Goal: Transaction & Acquisition: Subscribe to service/newsletter

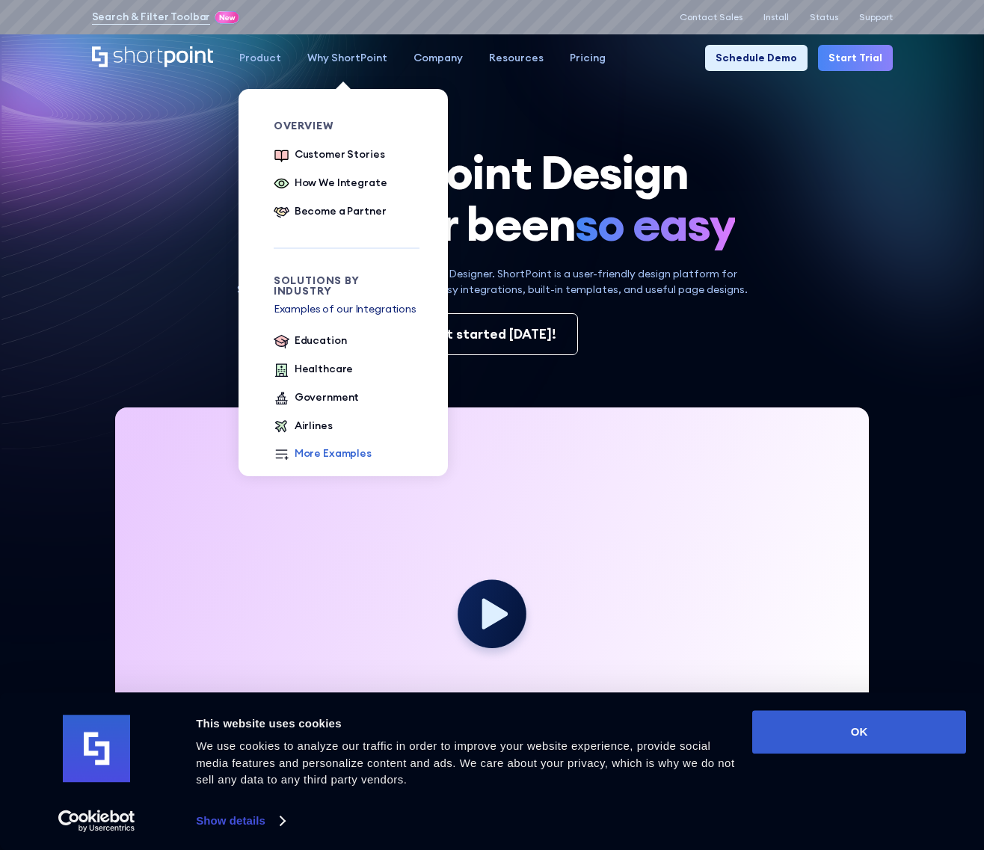
click at [325, 446] on div "More Examples" at bounding box center [333, 454] width 77 height 16
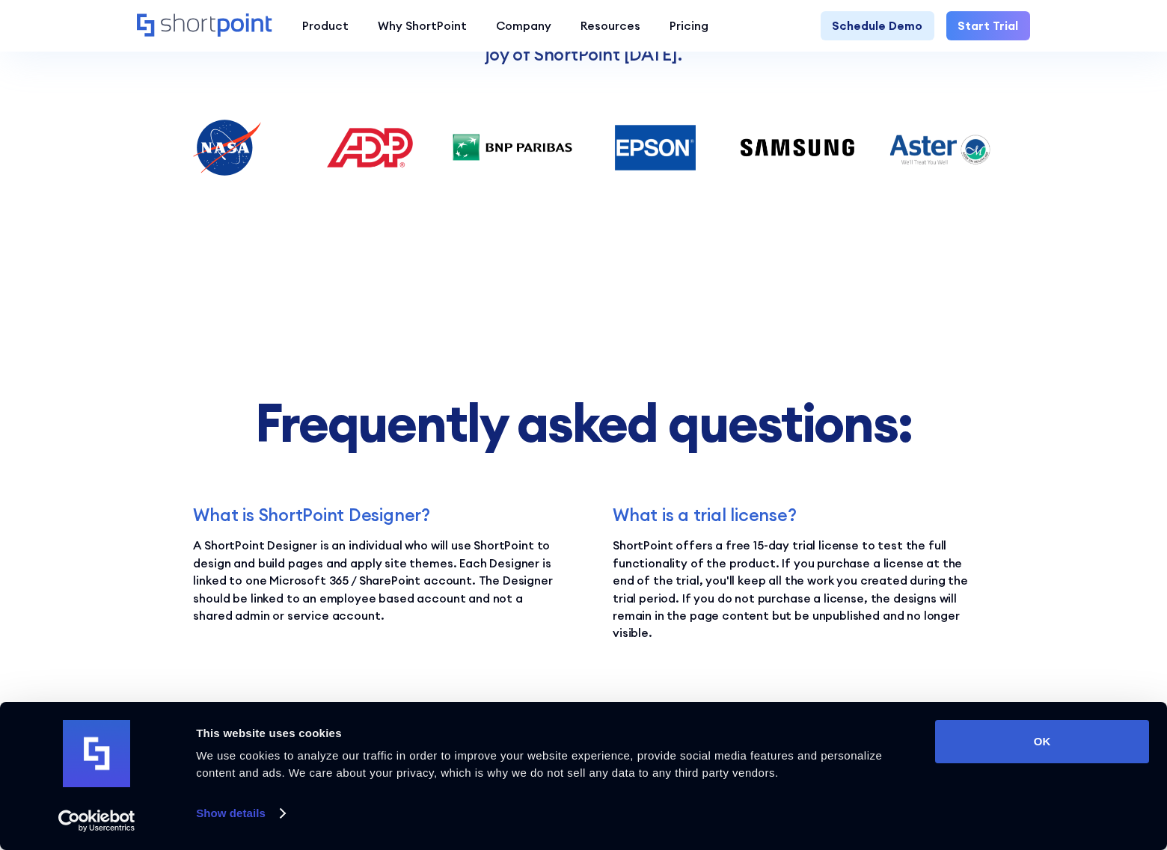
scroll to position [1945, 0]
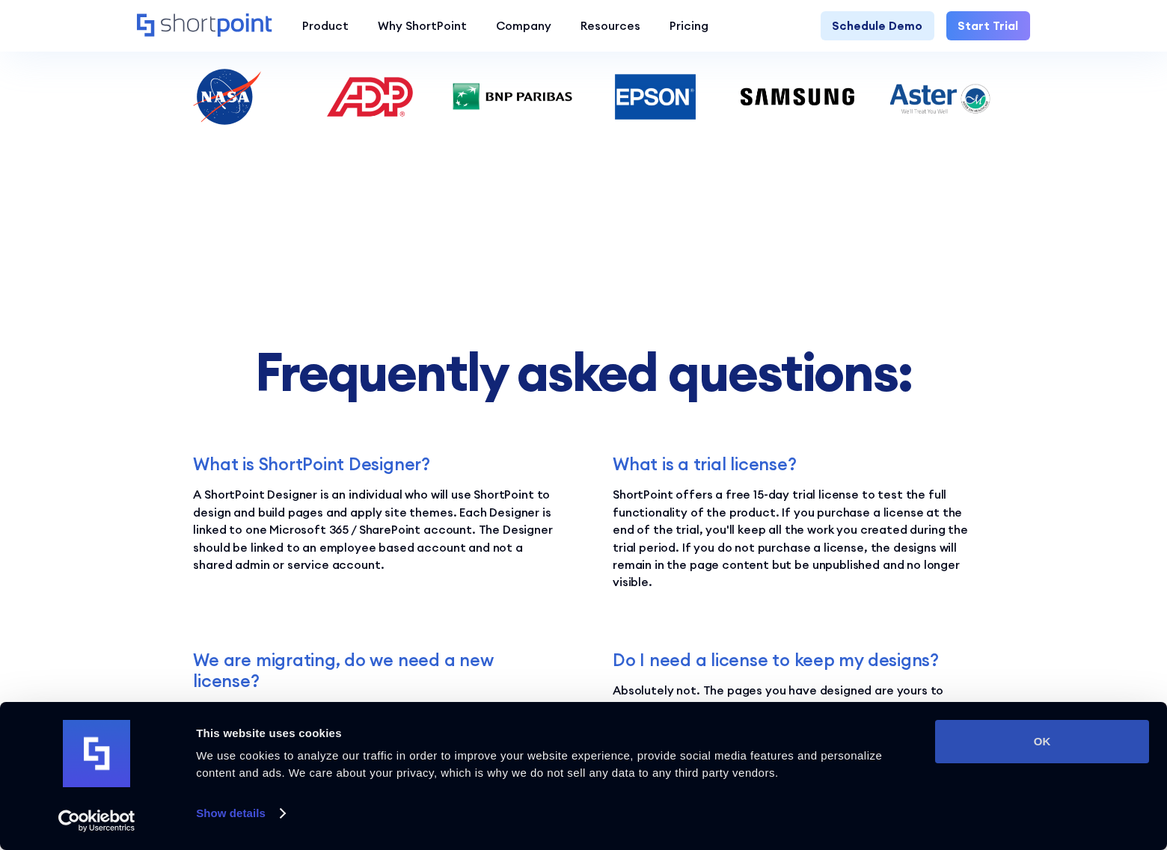
click at [1016, 729] on button "OK" at bounding box center [1042, 741] width 214 height 43
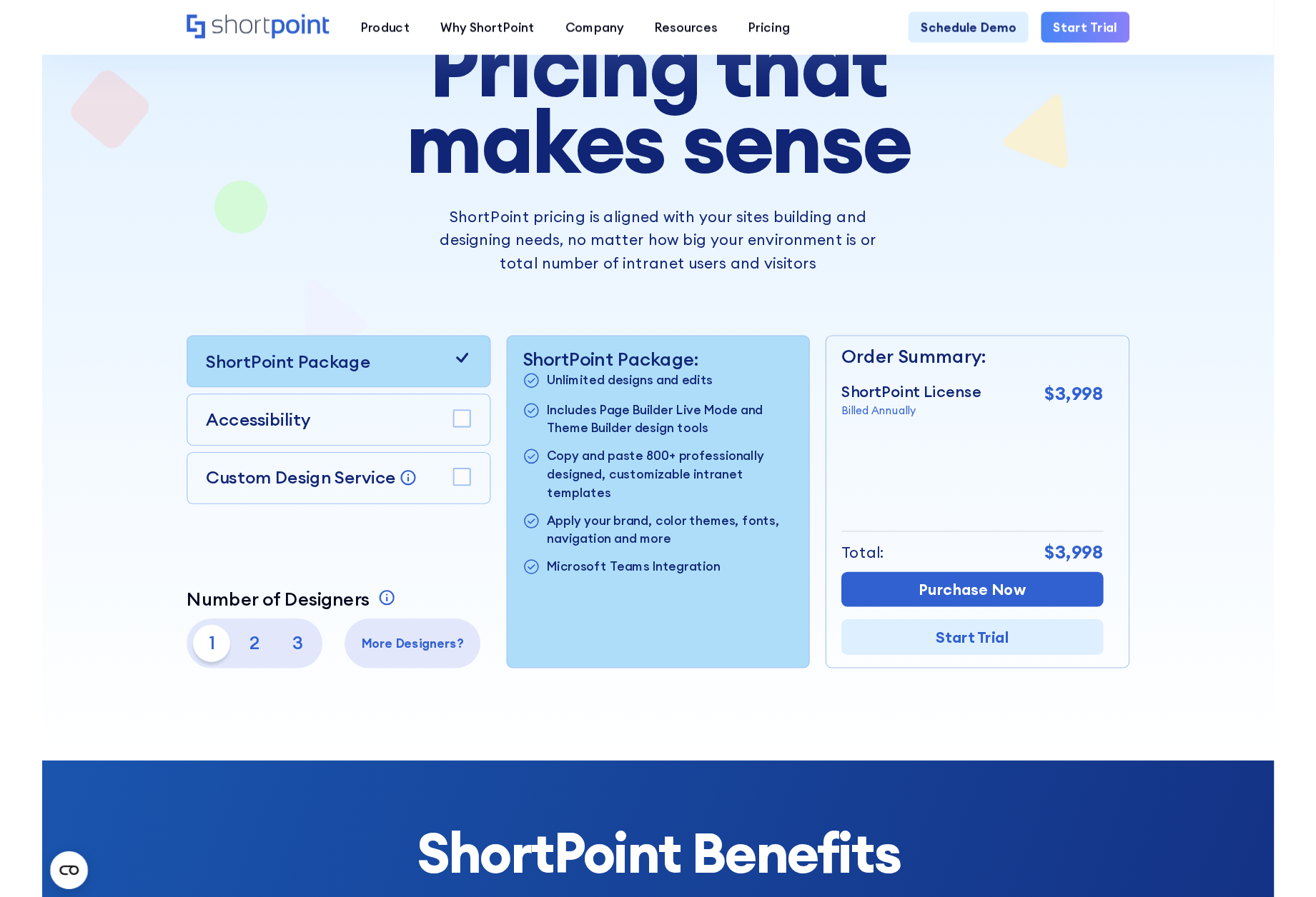
scroll to position [0, 0]
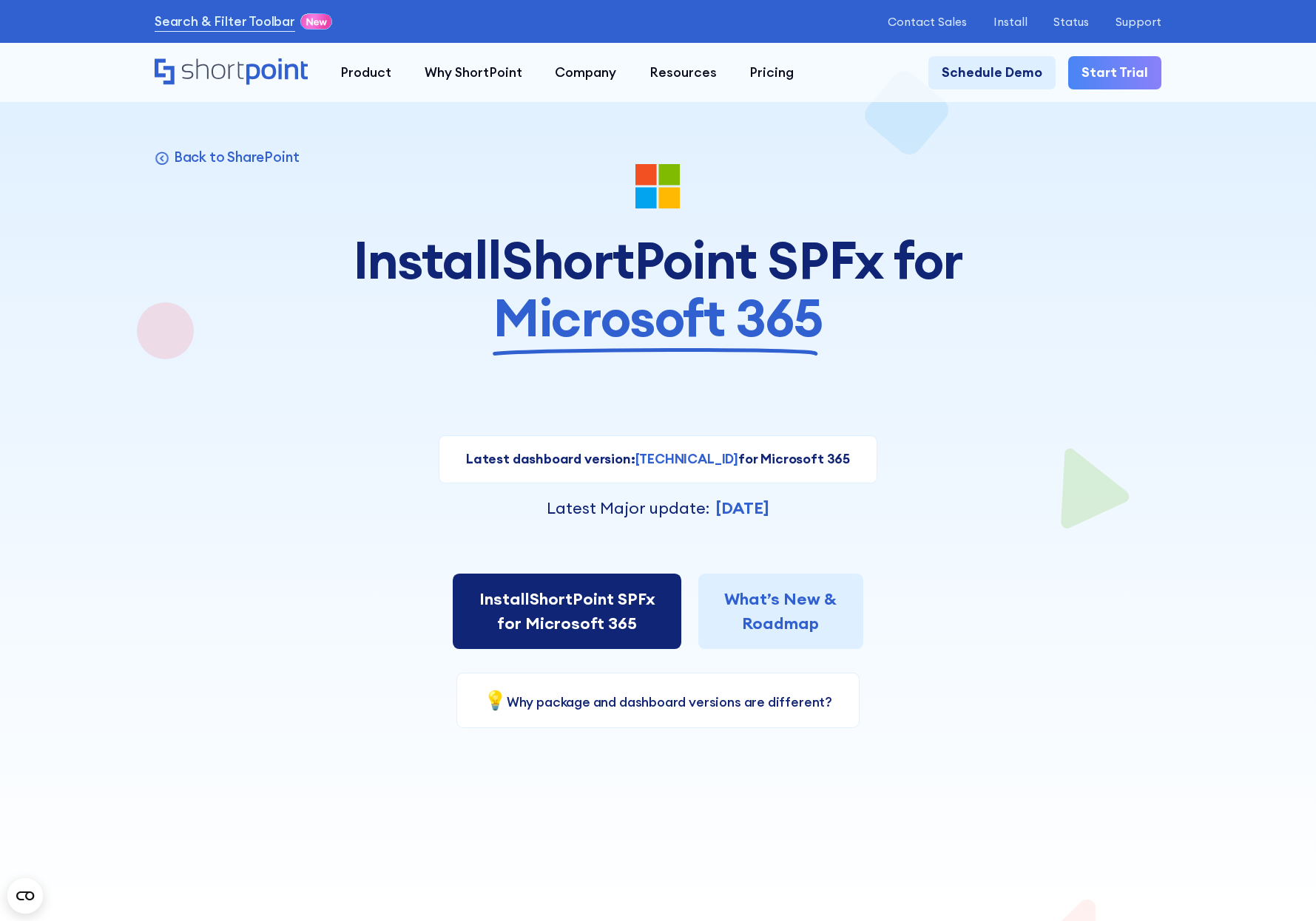
click at [600, 634] on link "Install ShortPoint SPFx for Microsoft 365" at bounding box center [567, 611] width 228 height 75
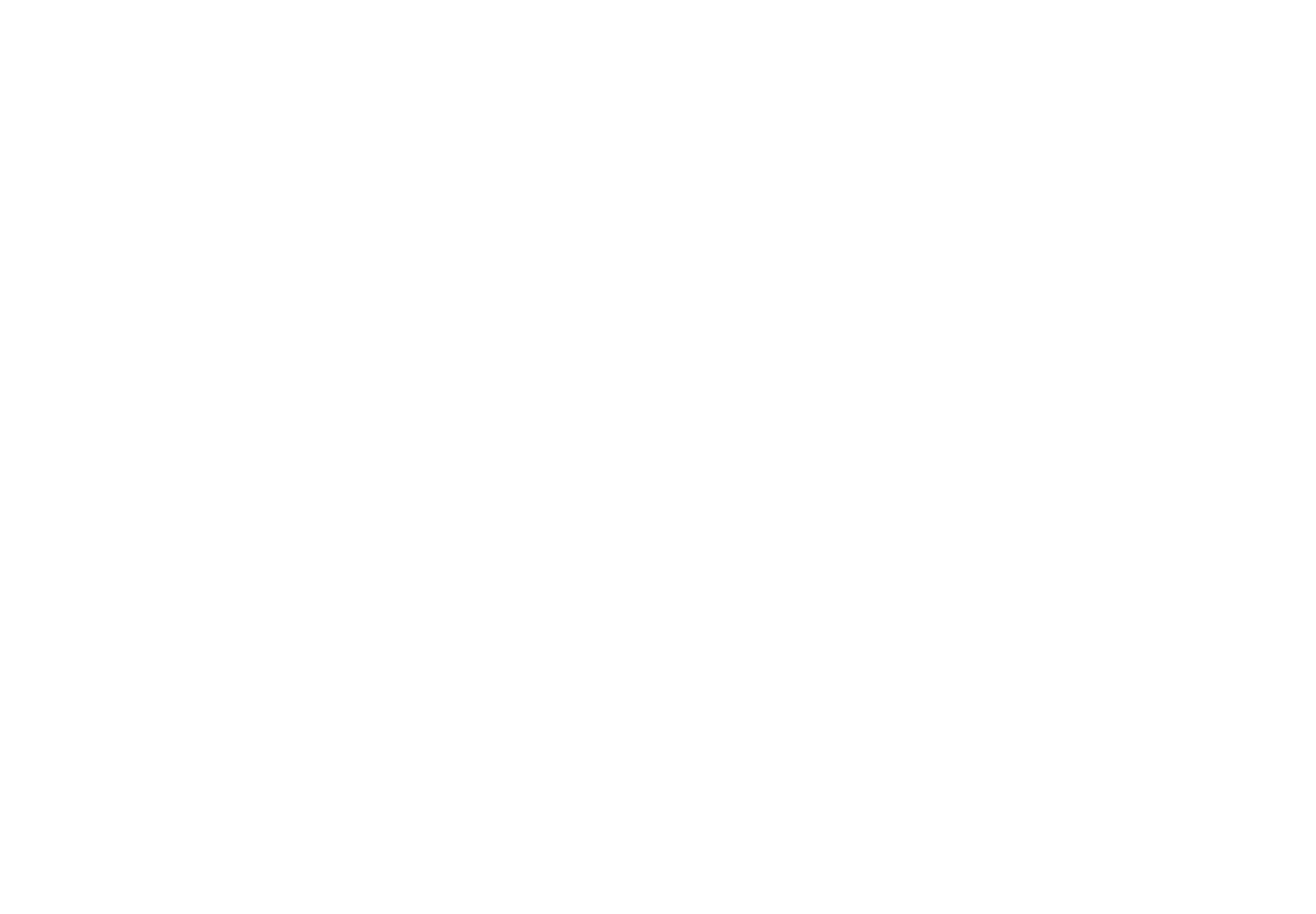
select select "Microsoft 365"
